Goal: Check status

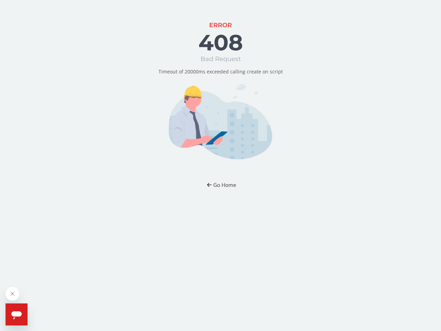
click at [220, 185] on button "Go Home" at bounding box center [221, 185] width 40 height 13
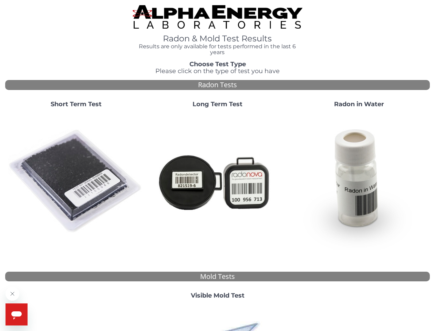
click at [12, 294] on icon "Close message from company" at bounding box center [12, 293] width 3 height 3
click at [31, 308] on span "Help" at bounding box center [31, 308] width 11 height 6
